Goal: Information Seeking & Learning: Learn about a topic

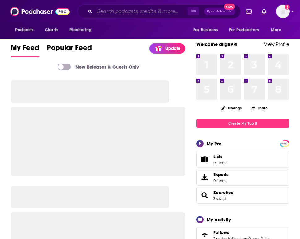
click at [122, 12] on input "Search podcasts, credits, & more..." at bounding box center [141, 12] width 93 height 10
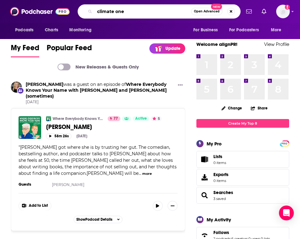
type input "climate one"
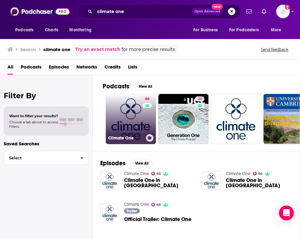
click at [117, 113] on link "66 Climate One" at bounding box center [131, 119] width 50 height 50
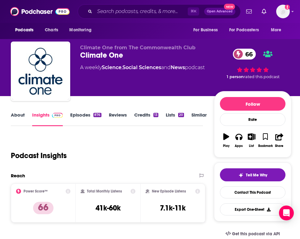
click at [150, 115] on link "Credits 13" at bounding box center [146, 119] width 24 height 14
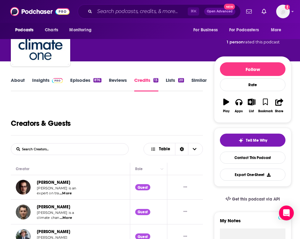
scroll to position [33, 0]
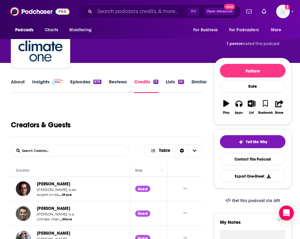
click at [22, 81] on link "About" at bounding box center [18, 86] width 14 height 14
